Goal: Task Accomplishment & Management: Manage account settings

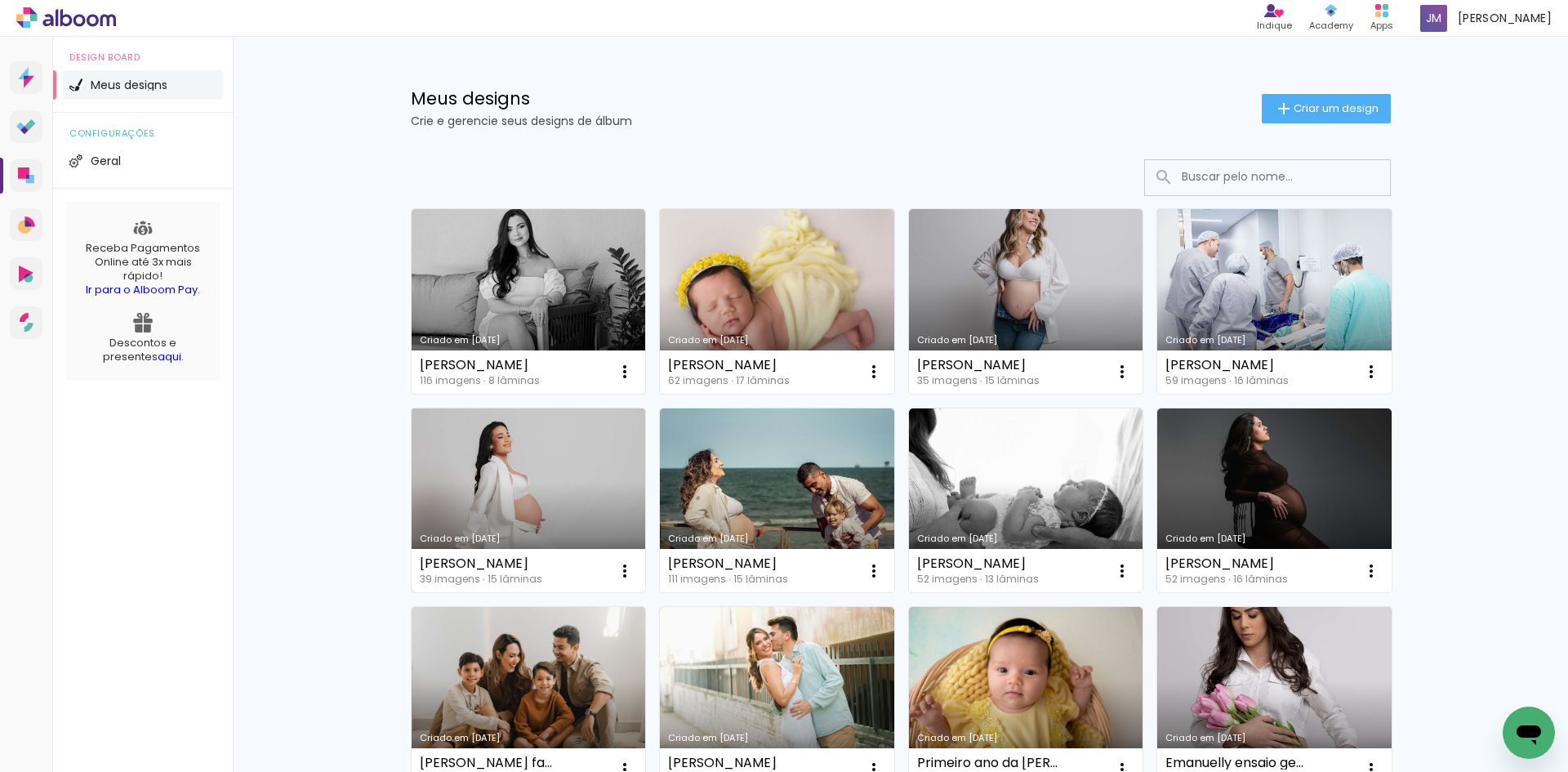
scroll to position [164, 0]
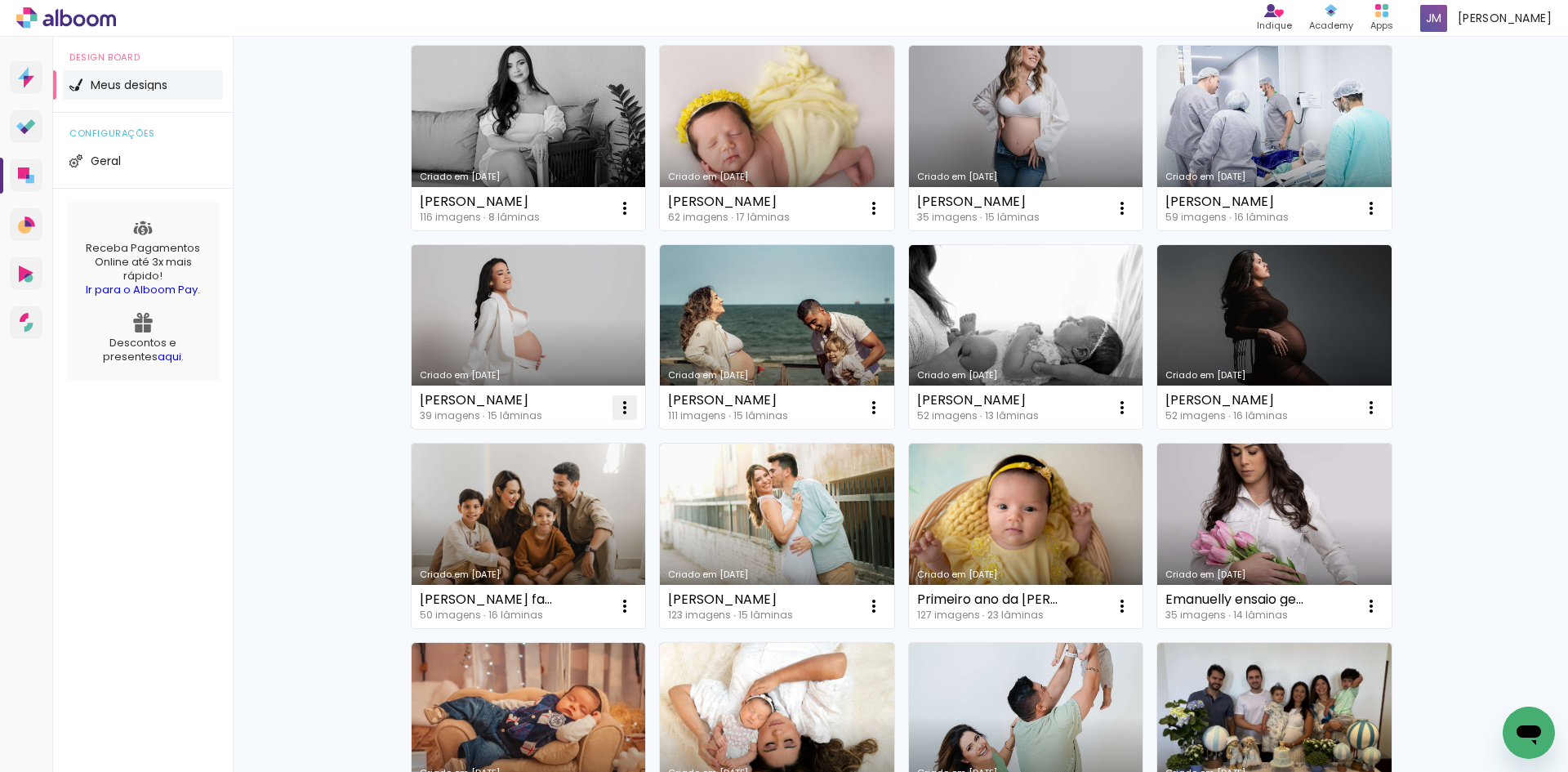
click at [615, 413] on iron-icon at bounding box center [625, 408] width 20 height 20
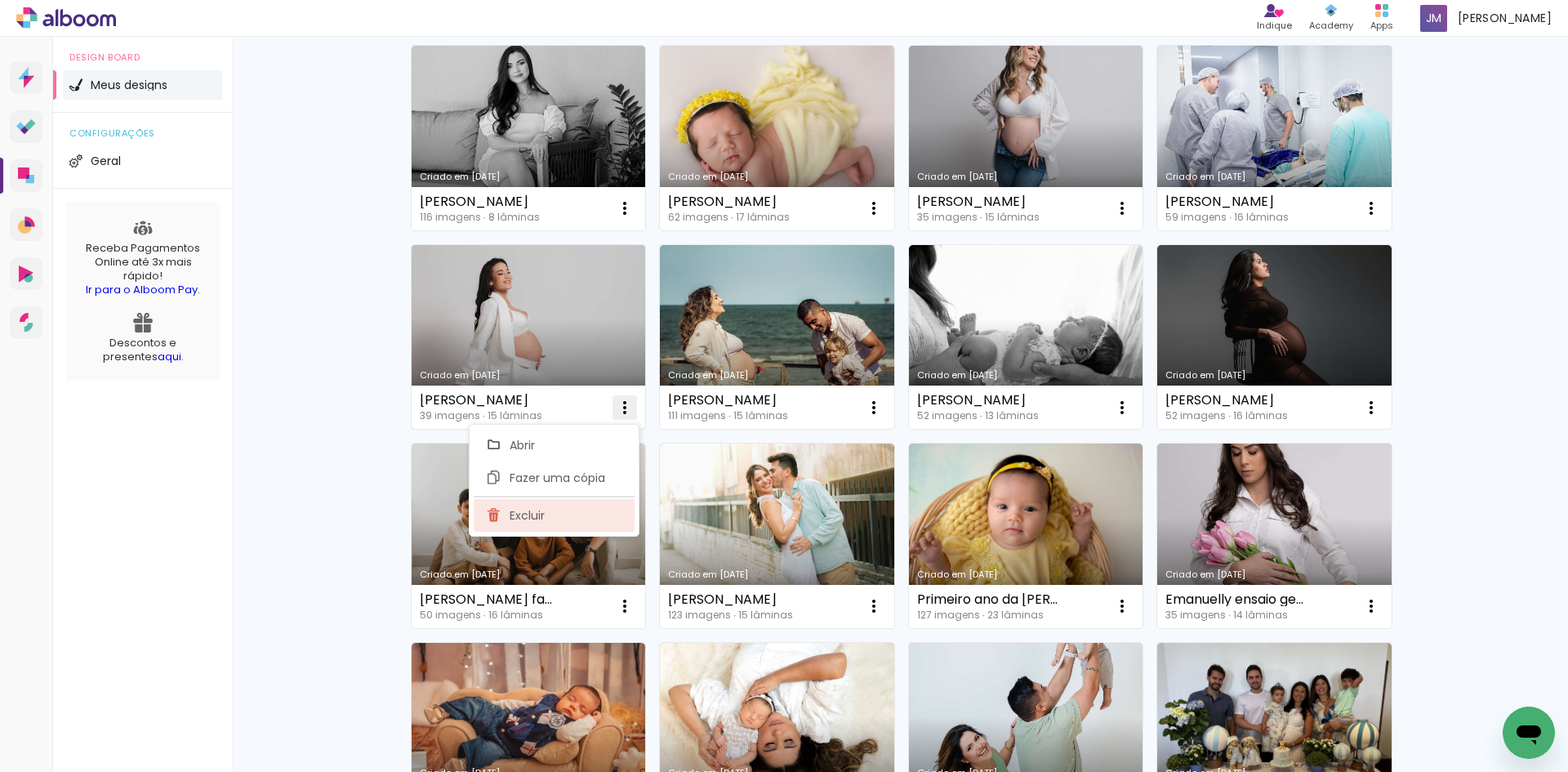
click at [609, 518] on paper-item "Excluir" at bounding box center [554, 515] width 161 height 33
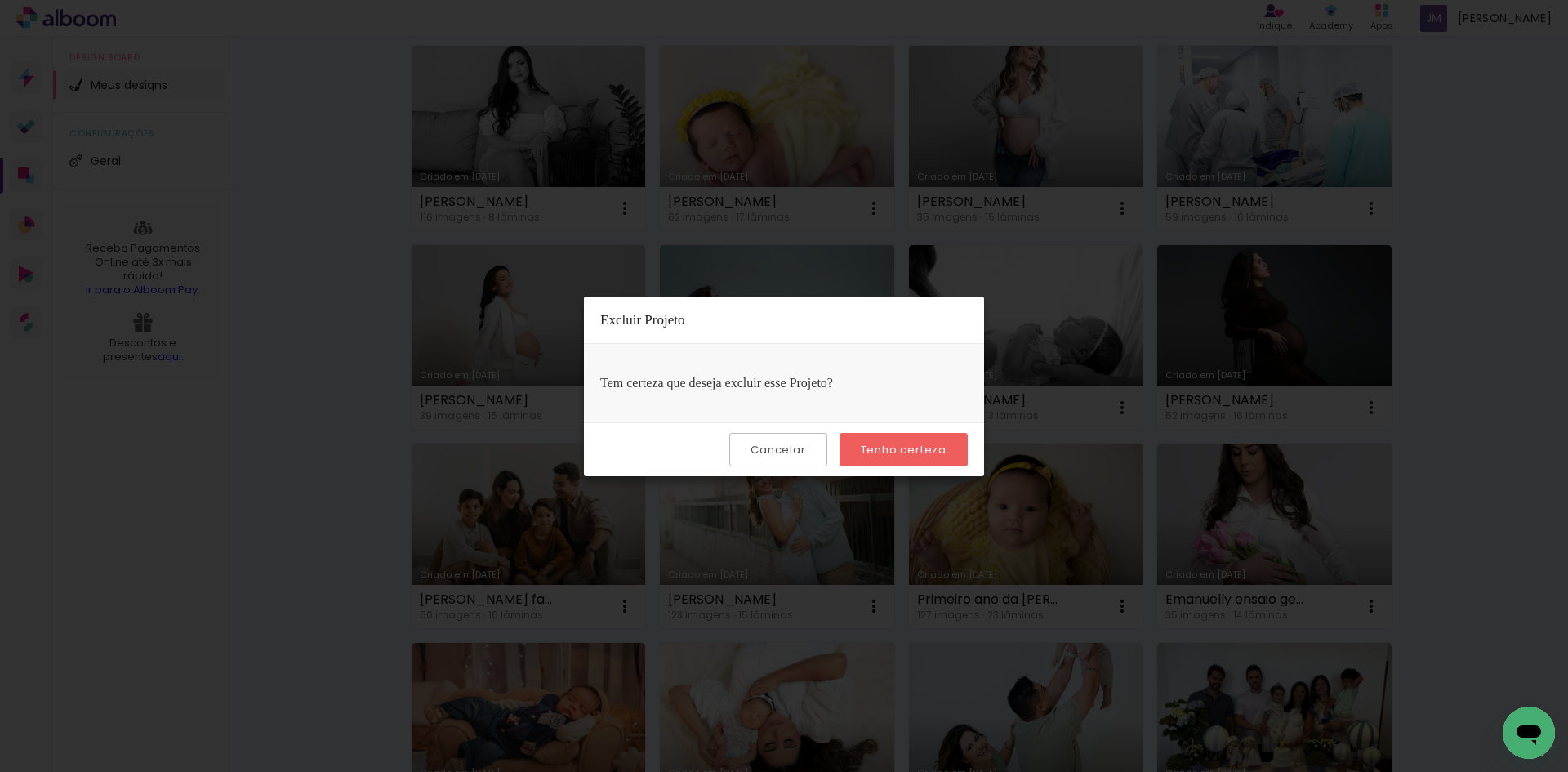
click at [0, 0] on slot "Tenho certeza" at bounding box center [0, 0] width 0 height 0
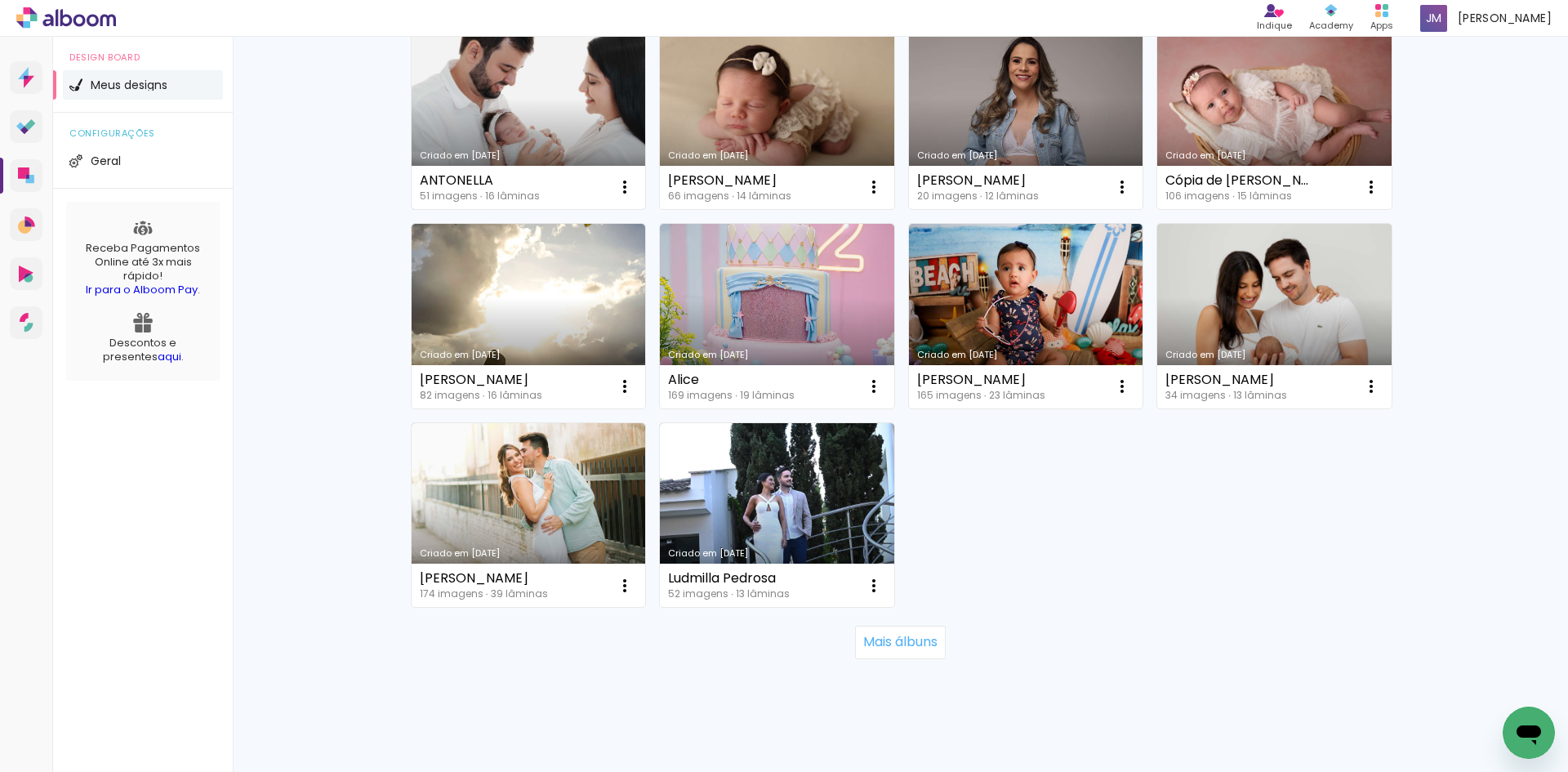
scroll to position [1001, 0]
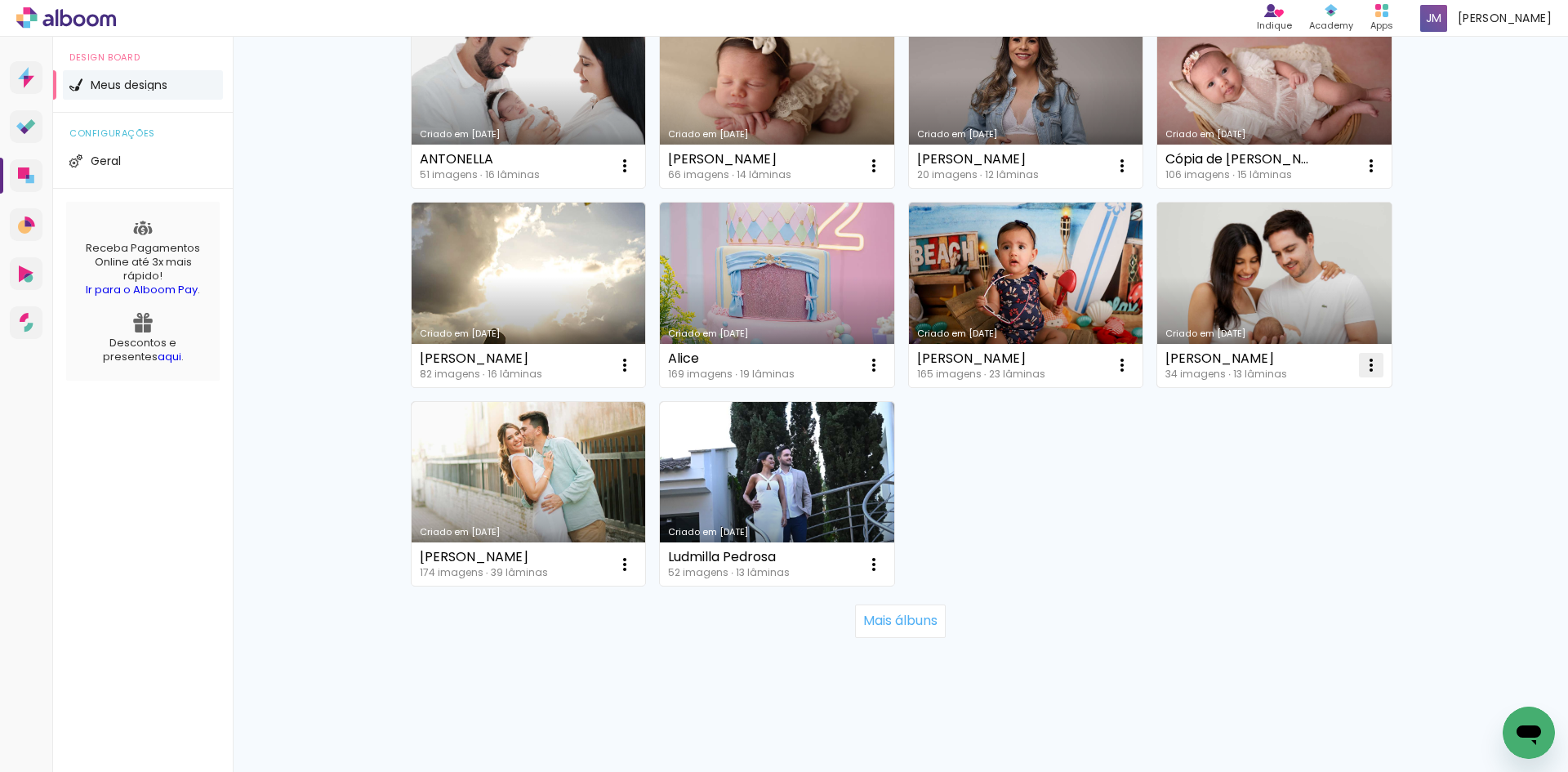
click at [1364, 367] on iron-icon at bounding box center [1372, 365] width 20 height 20
click at [1302, 484] on paper-item "Excluir" at bounding box center [1300, 473] width 161 height 33
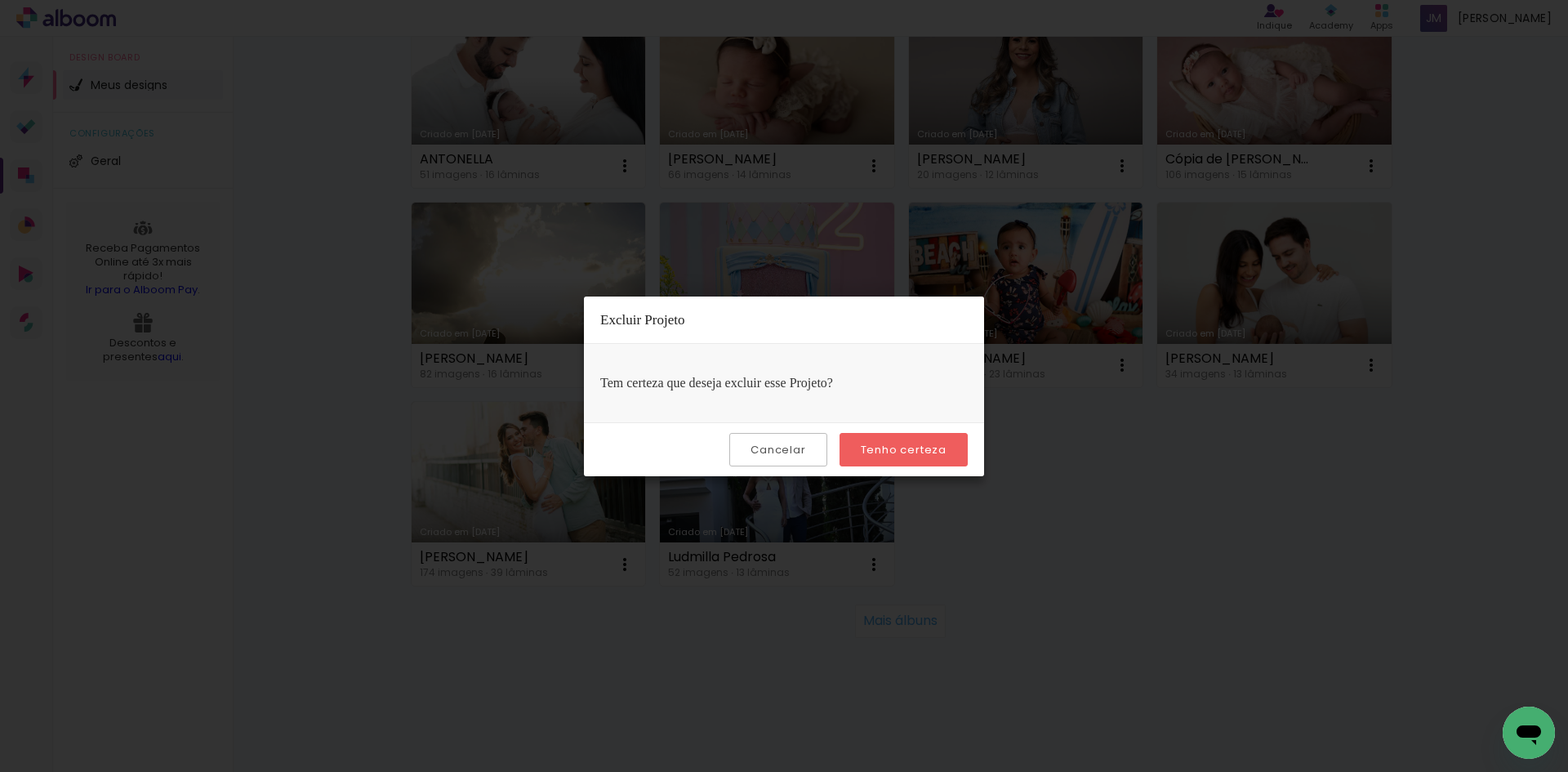
click at [943, 439] on paper-button "Tenho certeza" at bounding box center [904, 450] width 129 height 34
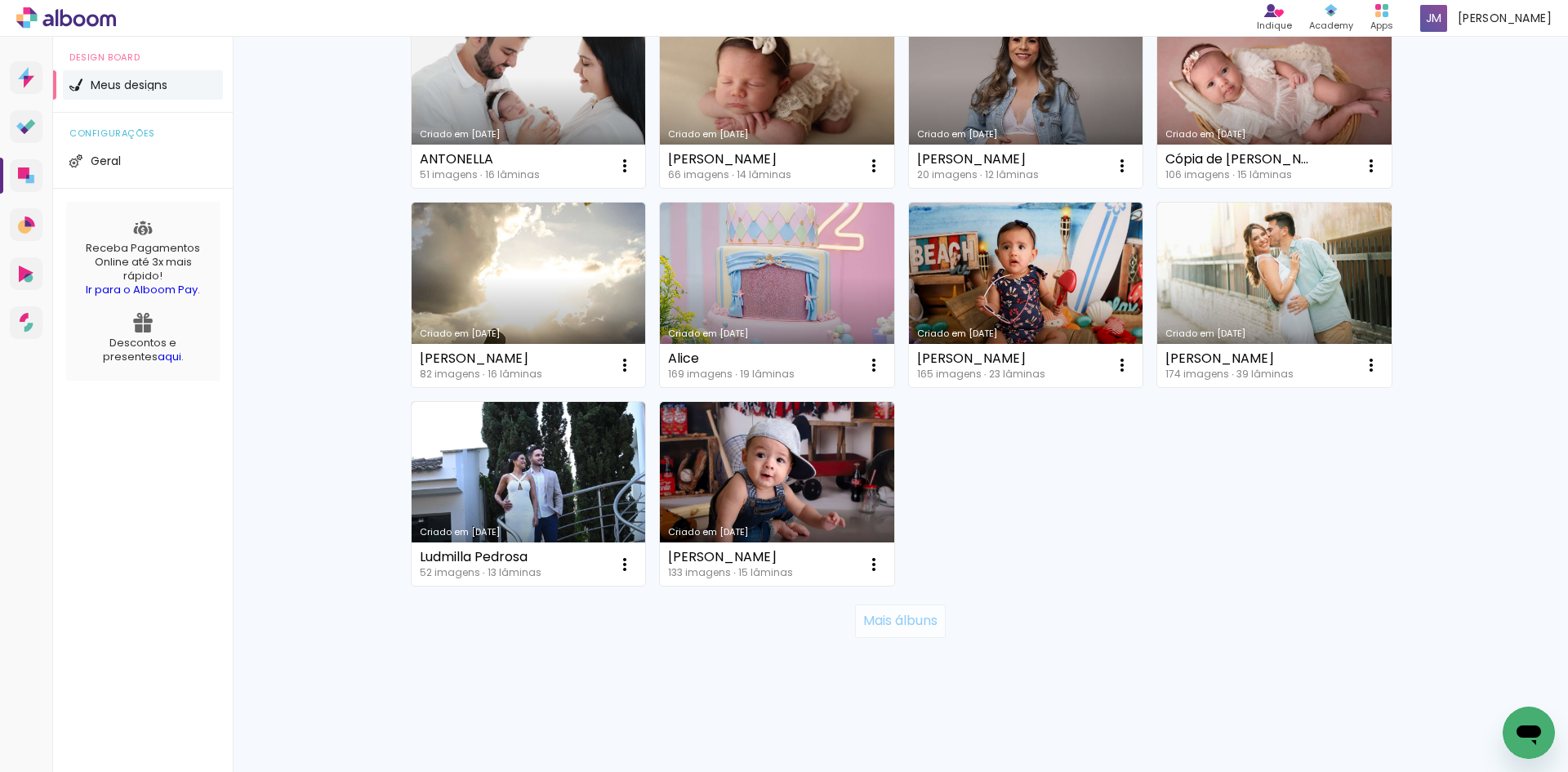
click at [0, 0] on slot "Mais álbuns" at bounding box center [0, 0] width 0 height 0
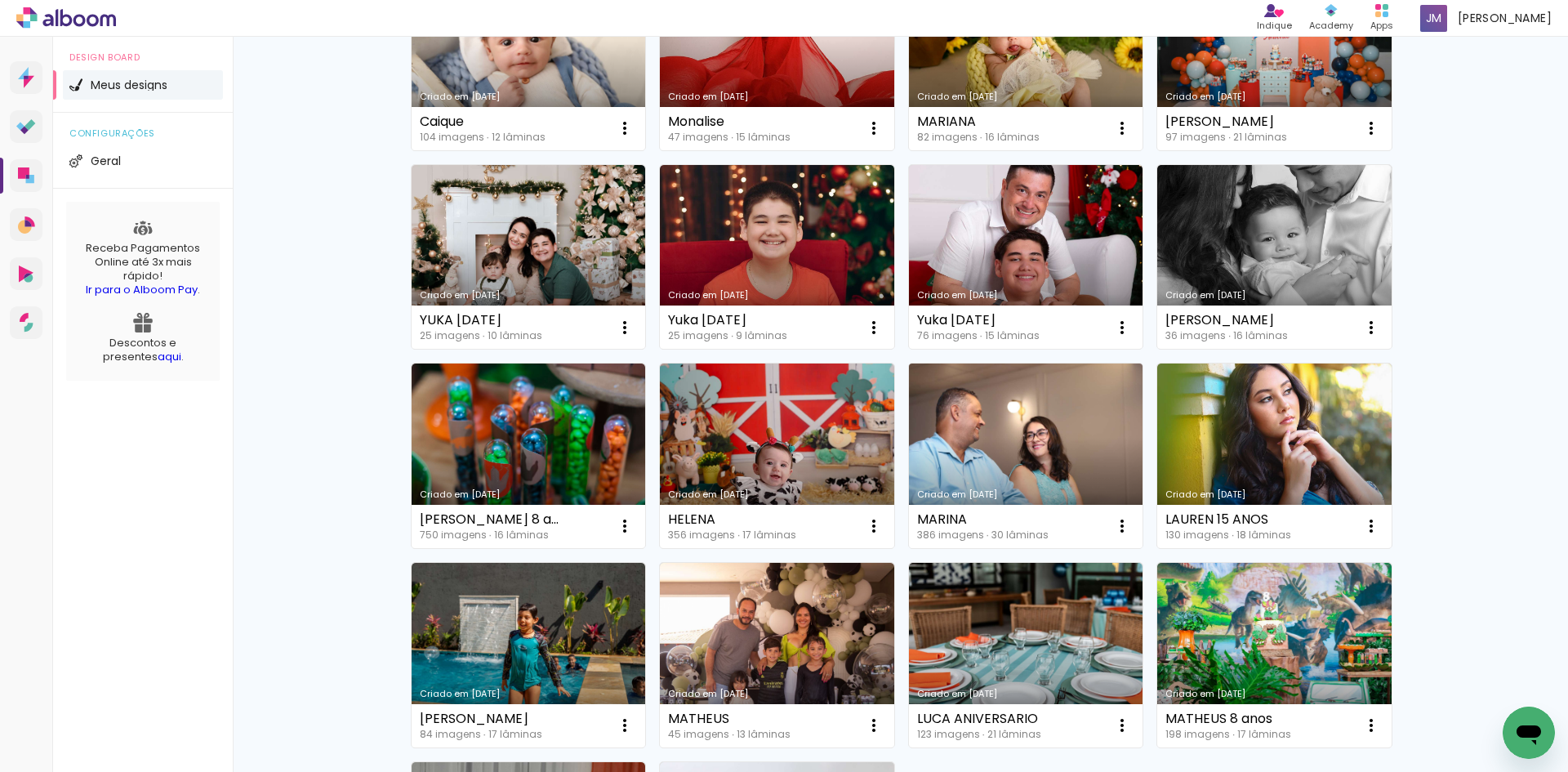
scroll to position [1554, 0]
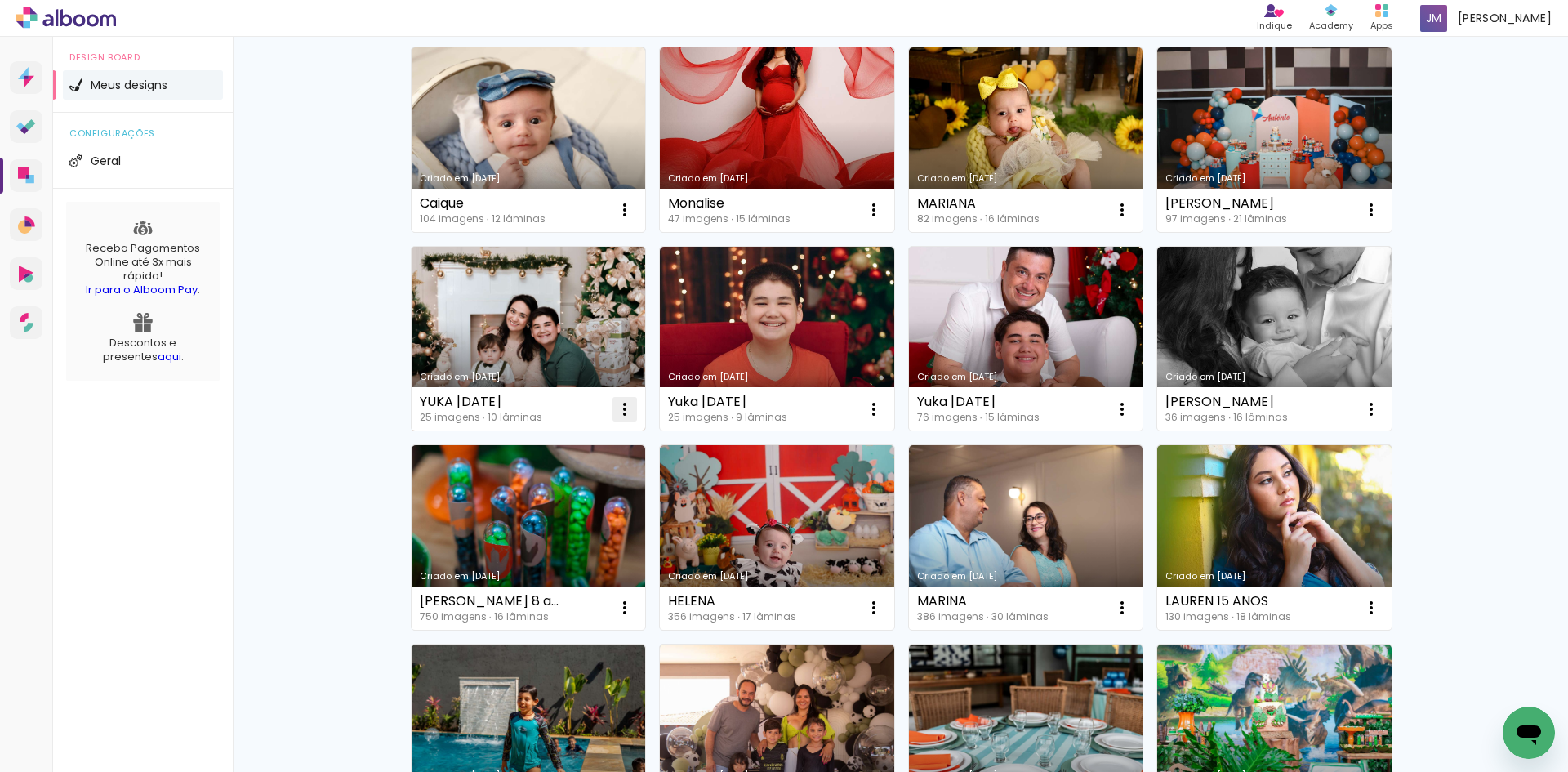
click at [619, 405] on iron-icon at bounding box center [625, 409] width 20 height 20
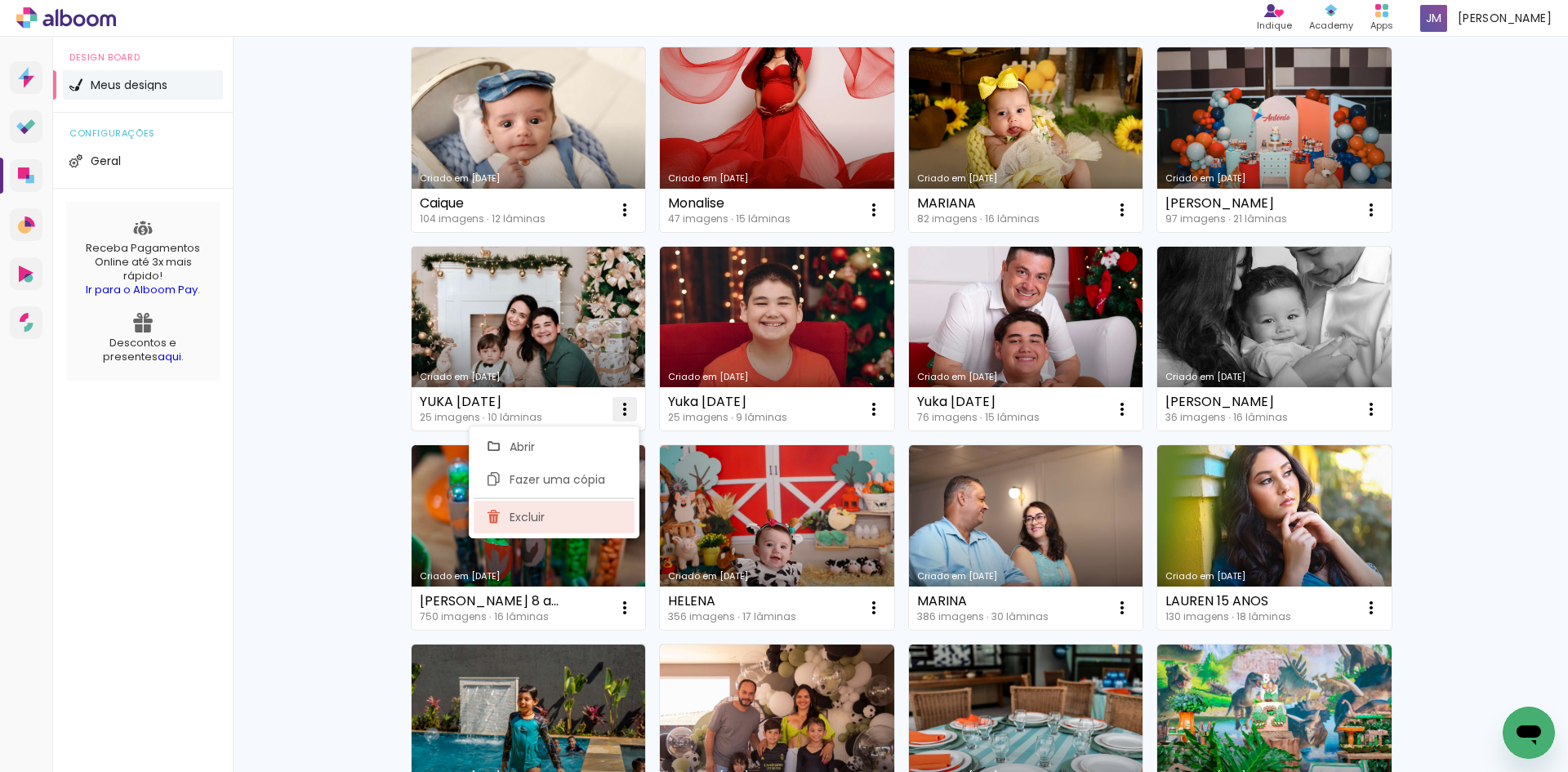
click at [598, 521] on paper-item "Excluir" at bounding box center [554, 517] width 161 height 33
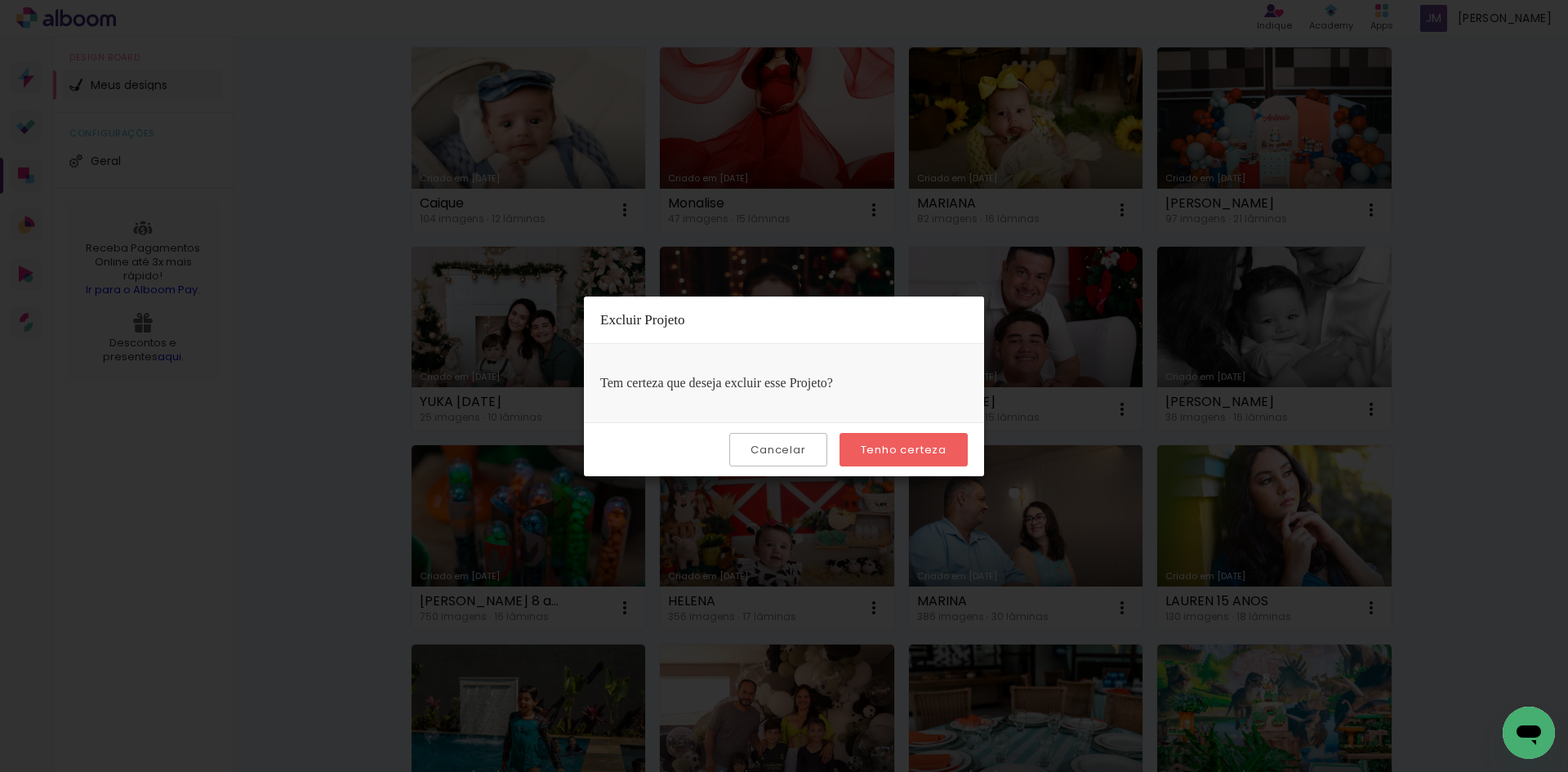
click at [0, 0] on slot "Tenho certeza" at bounding box center [0, 0] width 0 height 0
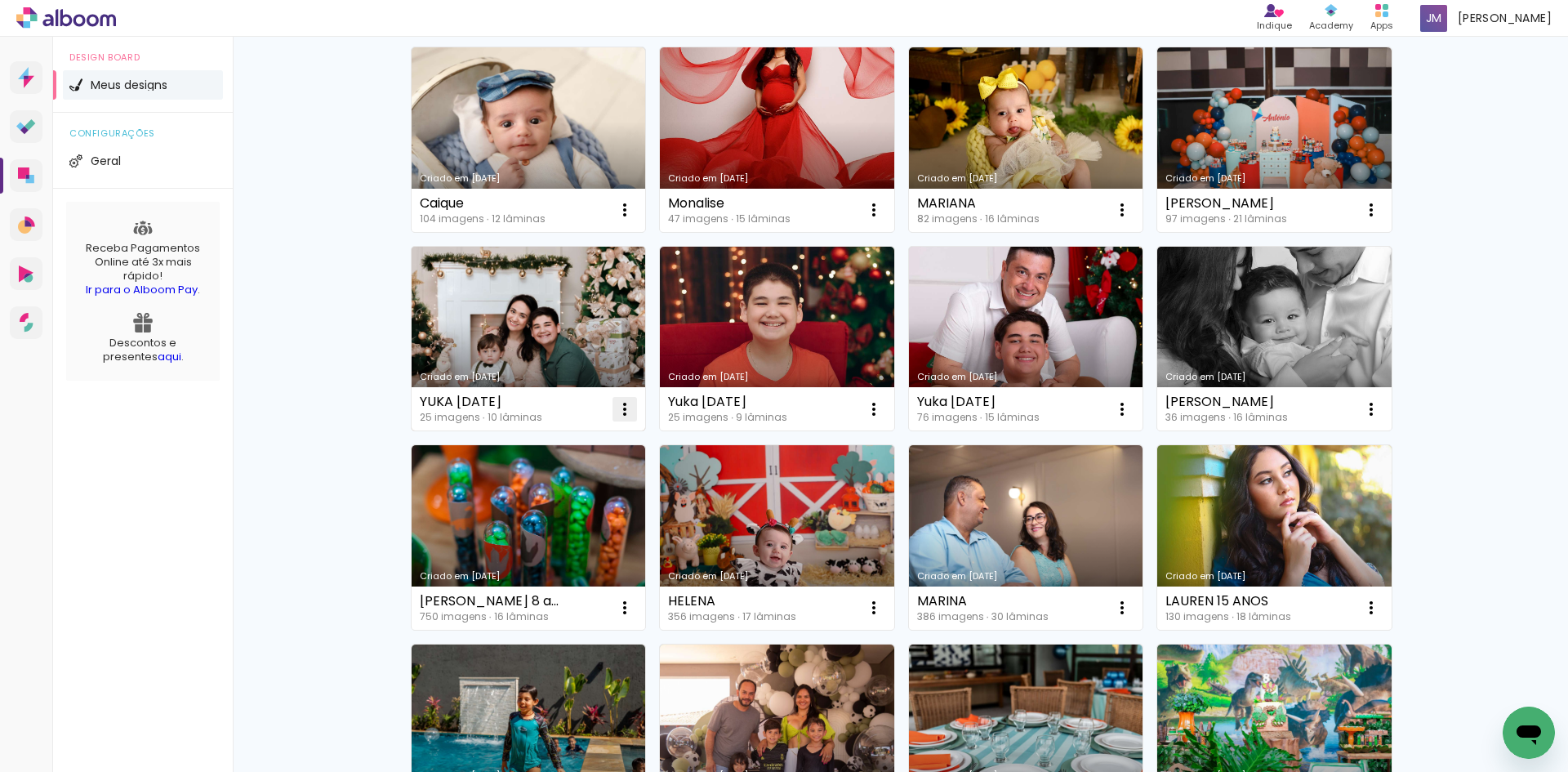
click at [615, 408] on iron-icon at bounding box center [625, 409] width 20 height 20
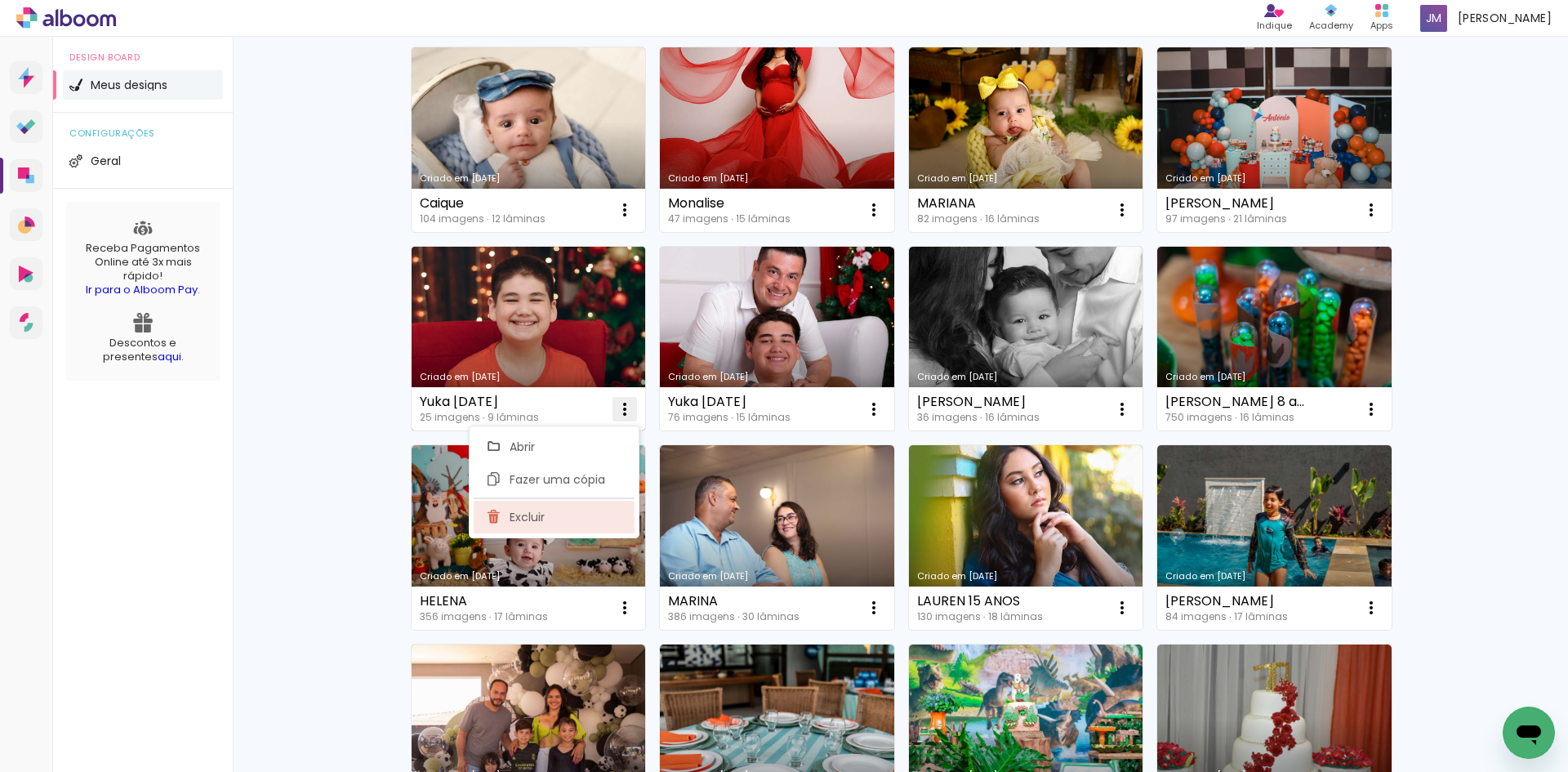
click at [572, 523] on paper-item "Excluir" at bounding box center [554, 517] width 161 height 33
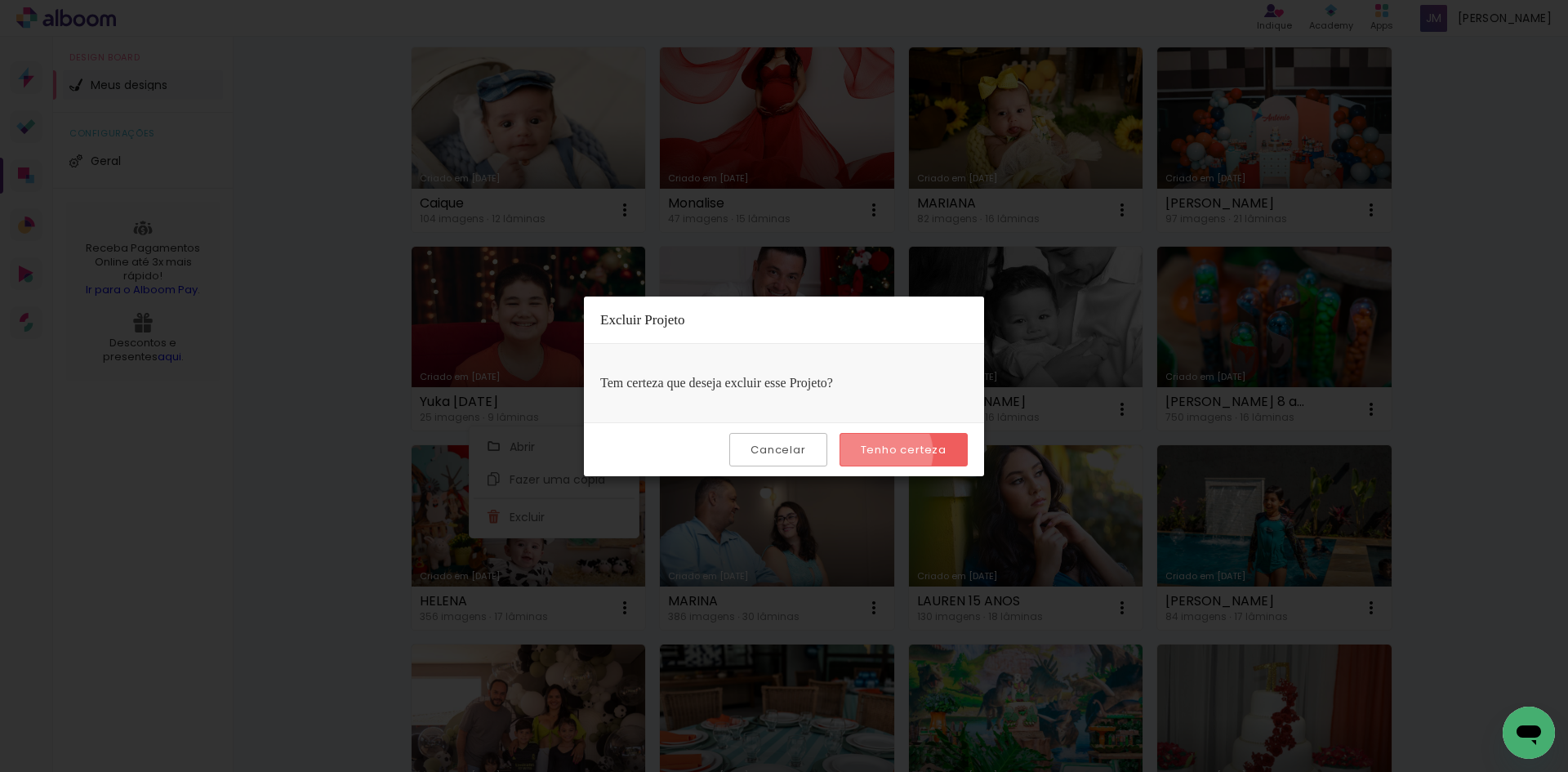
click at [0, 0] on slot "Tenho certeza" at bounding box center [0, 0] width 0 height 0
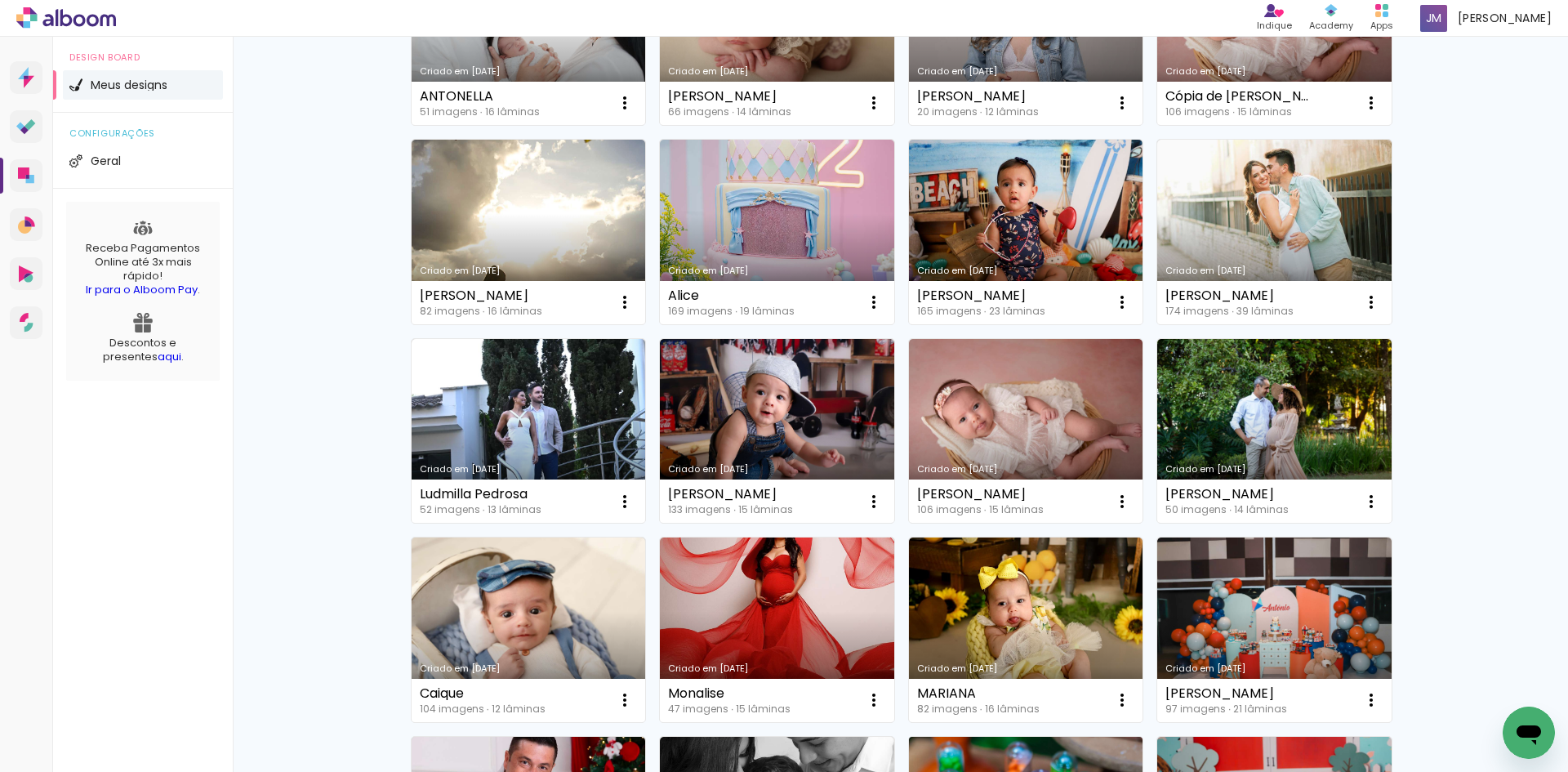
scroll to position [982, 0]
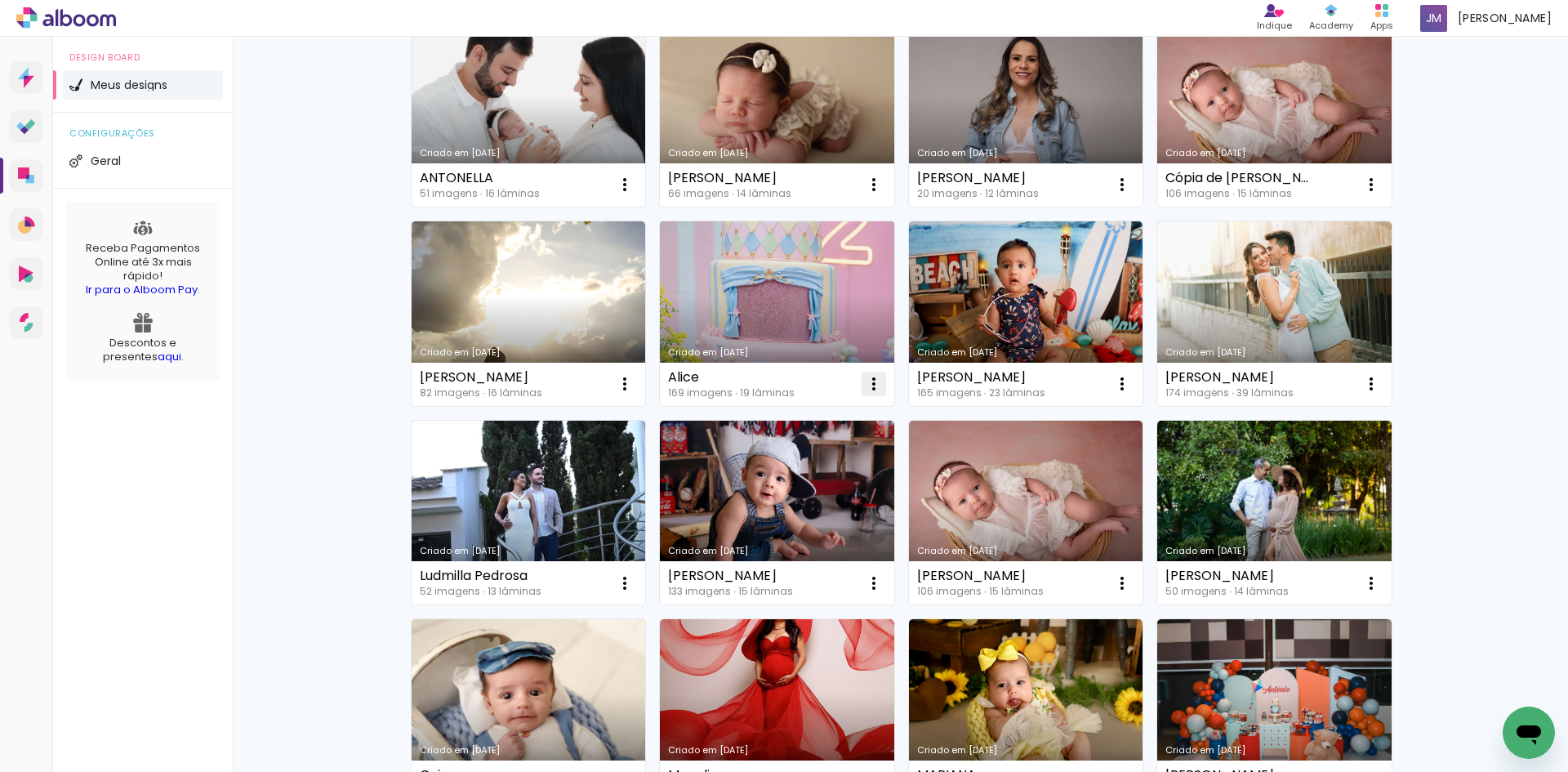
click at [870, 381] on iron-icon at bounding box center [874, 384] width 20 height 20
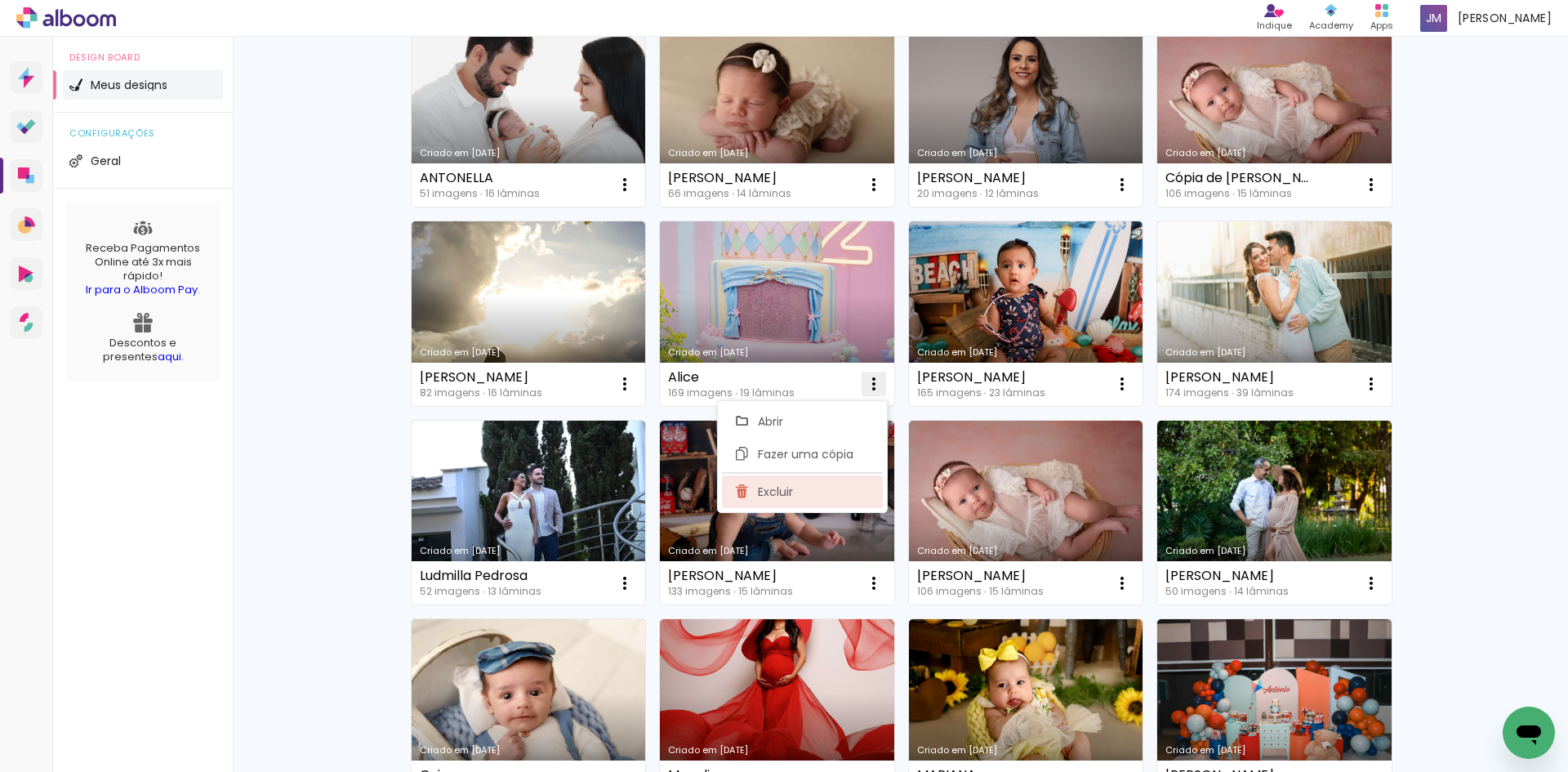
click at [830, 485] on paper-item "Excluir" at bounding box center [802, 492] width 161 height 33
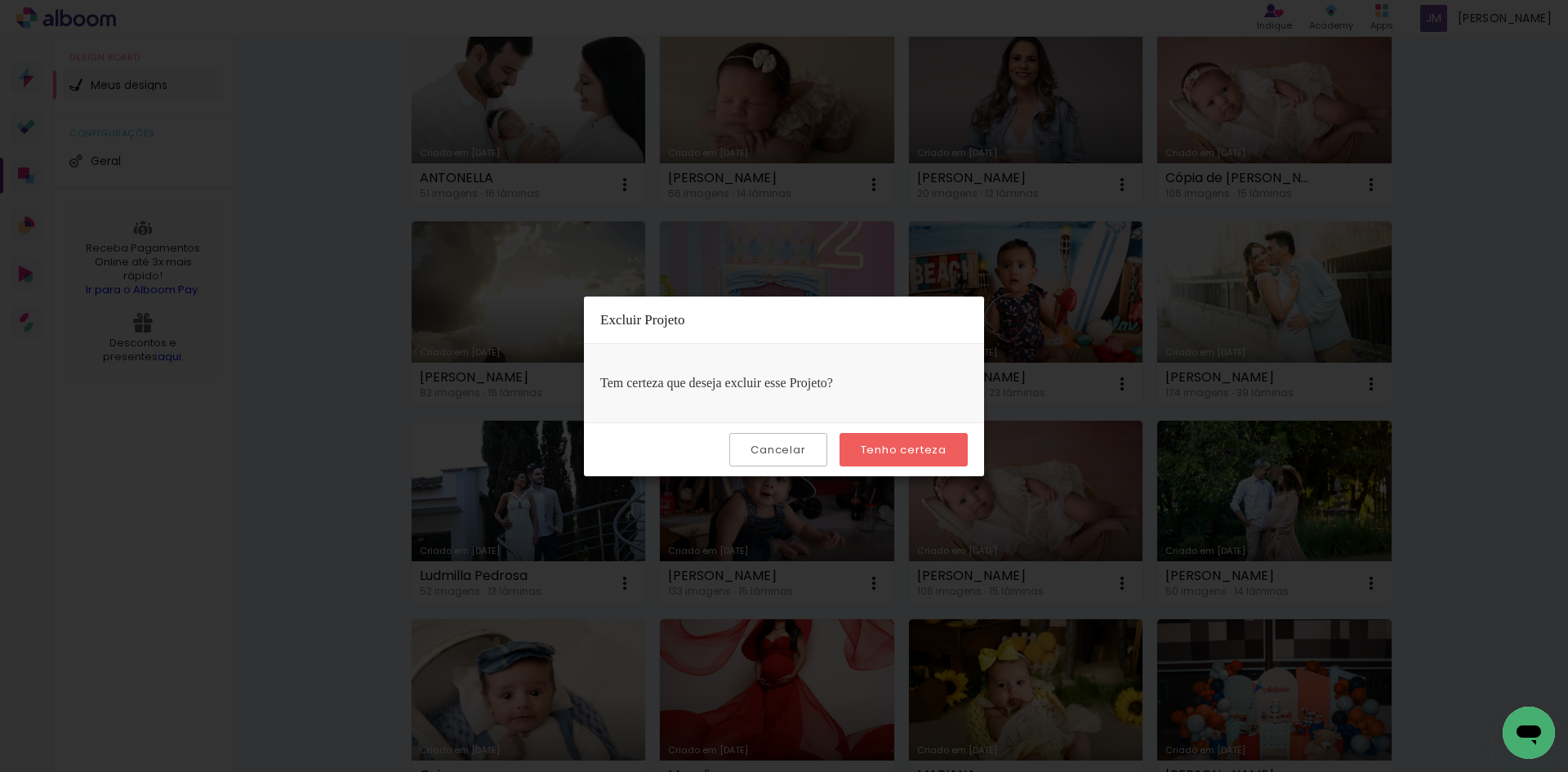
click at [0, 0] on slot "Tenho certeza" at bounding box center [0, 0] width 0 height 0
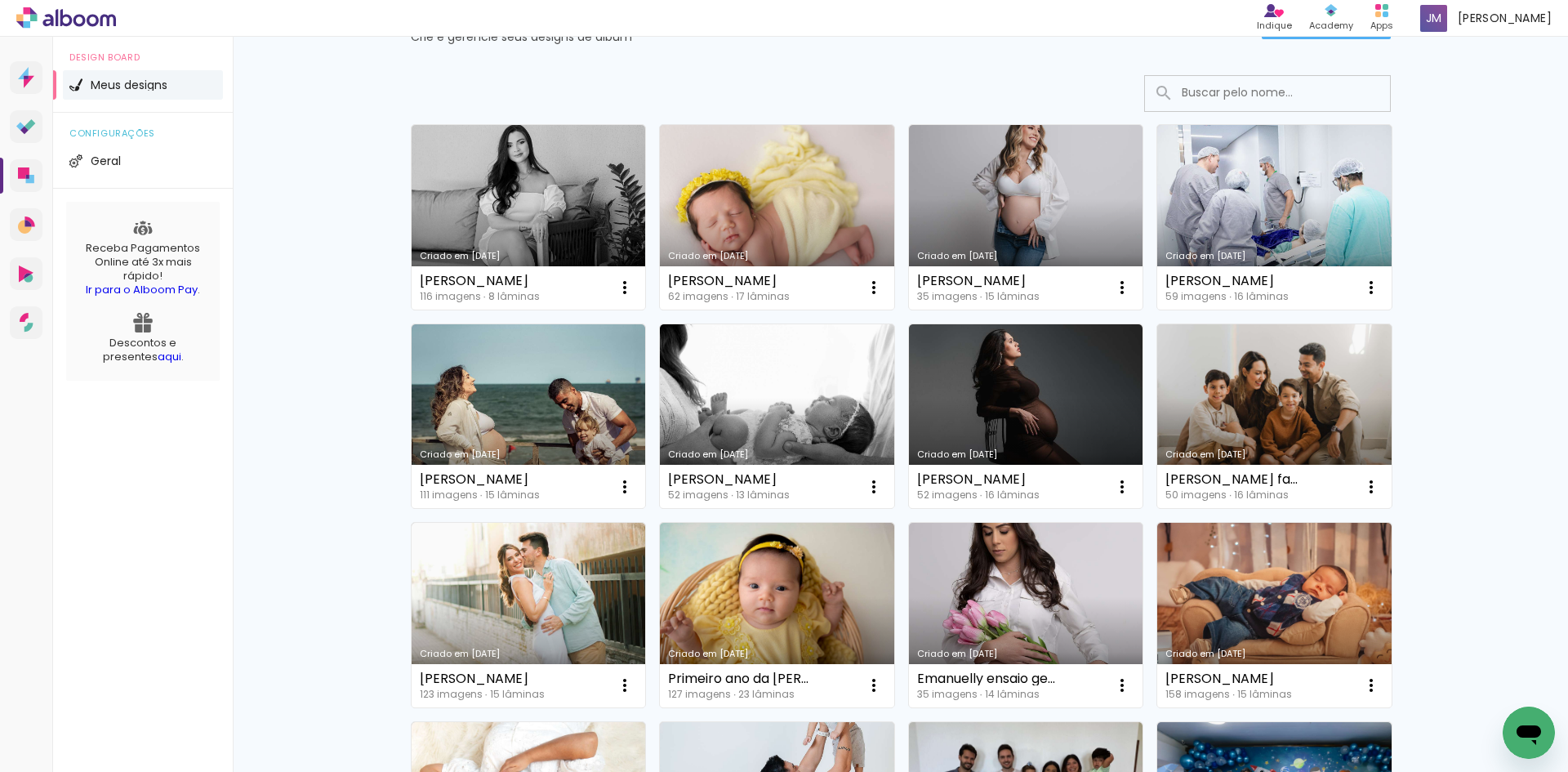
scroll to position [0, 0]
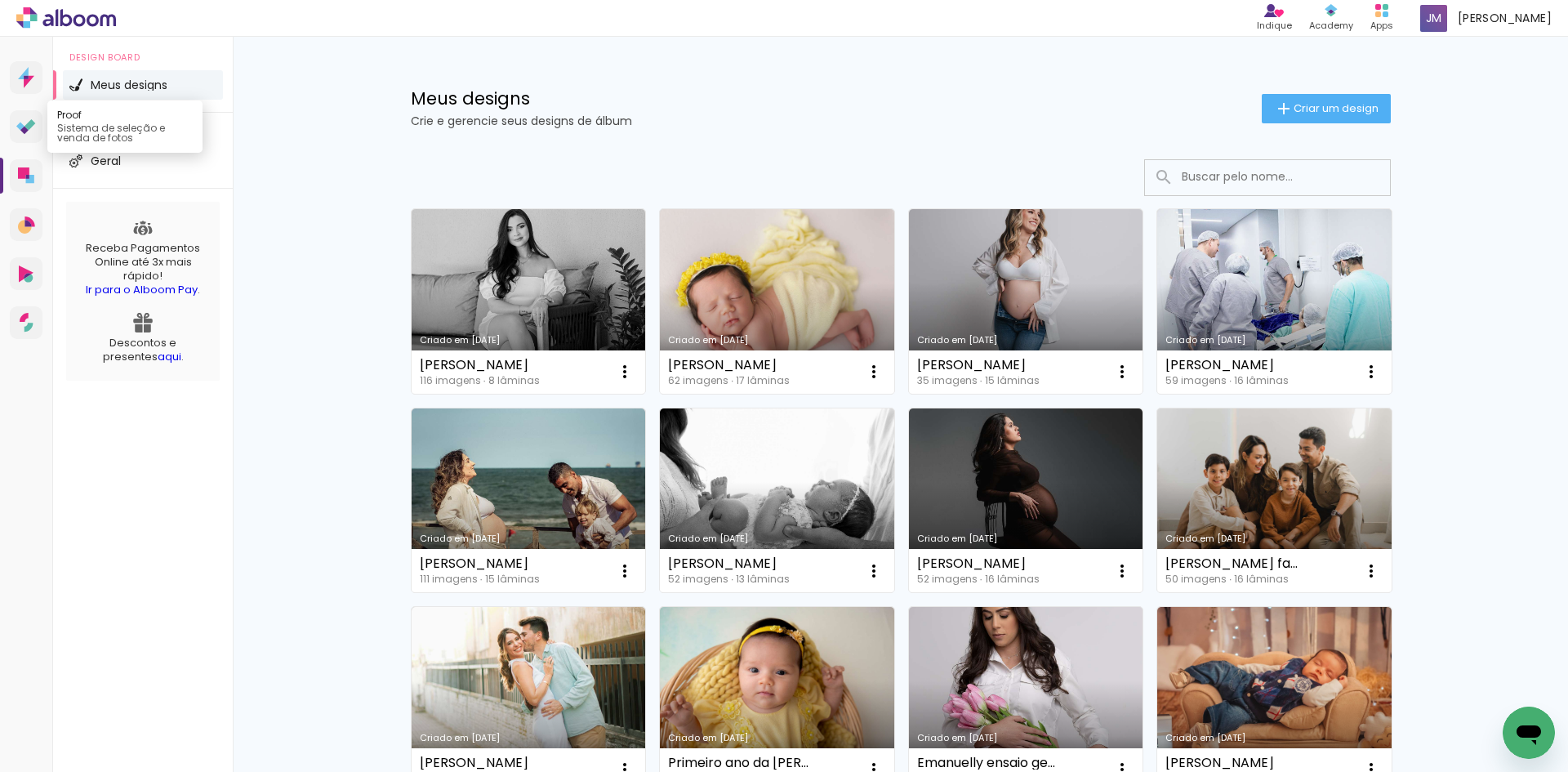
click at [27, 131] on icon at bounding box center [26, 128] width 20 height 16
